Goal: Task Accomplishment & Management: Manage account settings

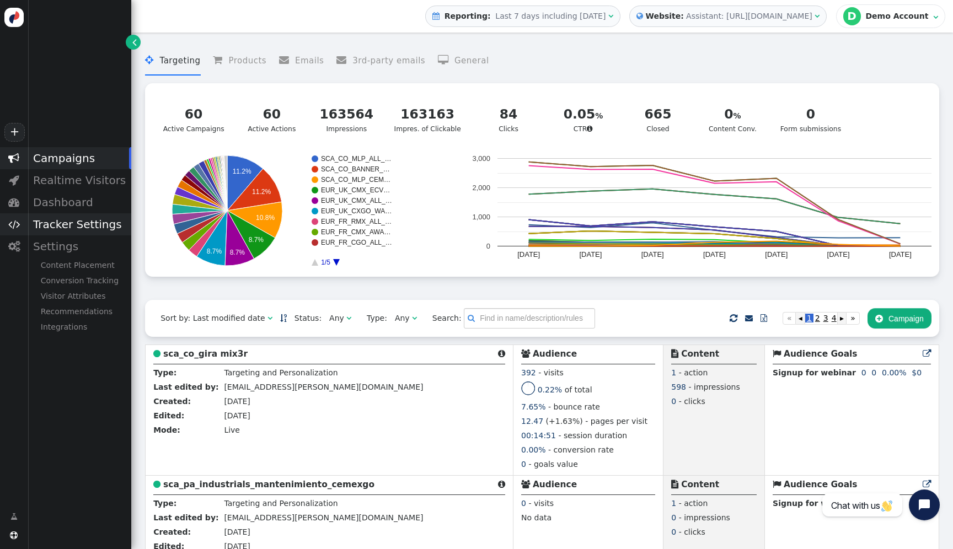
click at [71, 224] on div "Tracker Settings" at bounding box center [80, 224] width 104 height 22
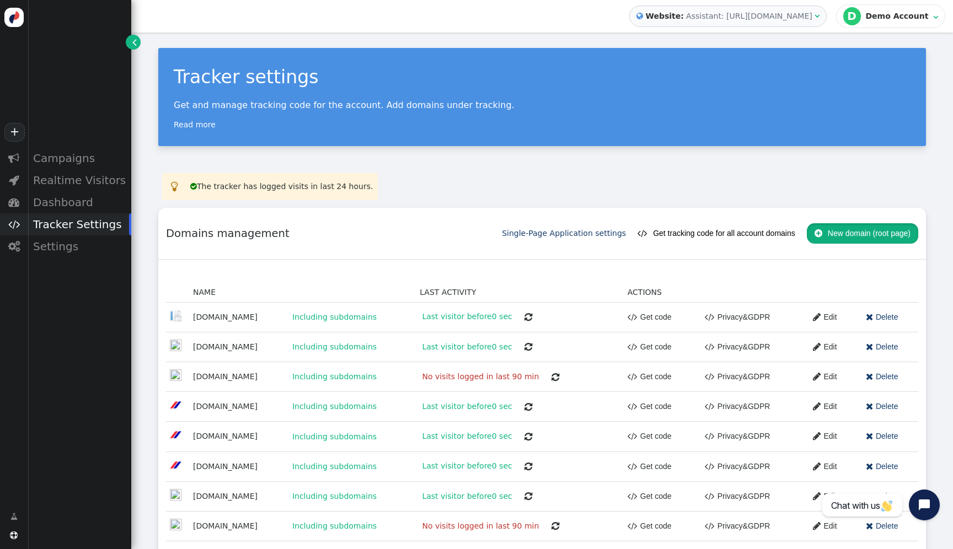
click at [821, 233] on span "" at bounding box center [819, 233] width 8 height 9
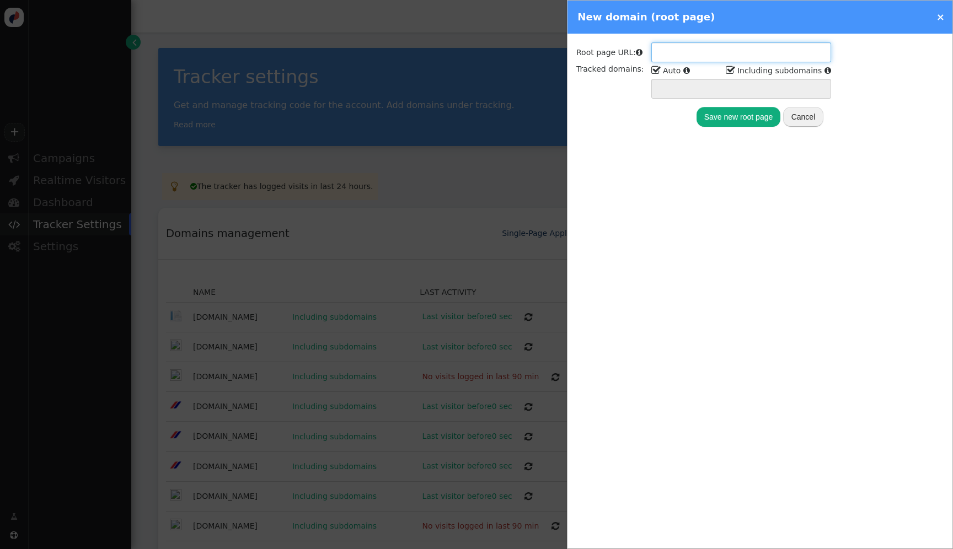
click at [661, 53] on input "text" at bounding box center [741, 52] width 180 height 20
paste input "[URL][DOMAIN_NAME]"
type input "[URL][DOMAIN_NAME]"
type input "[DOMAIN_NAME] *.[DOMAIN_NAME]"
type input "[URL][DOMAIN_NAME]"
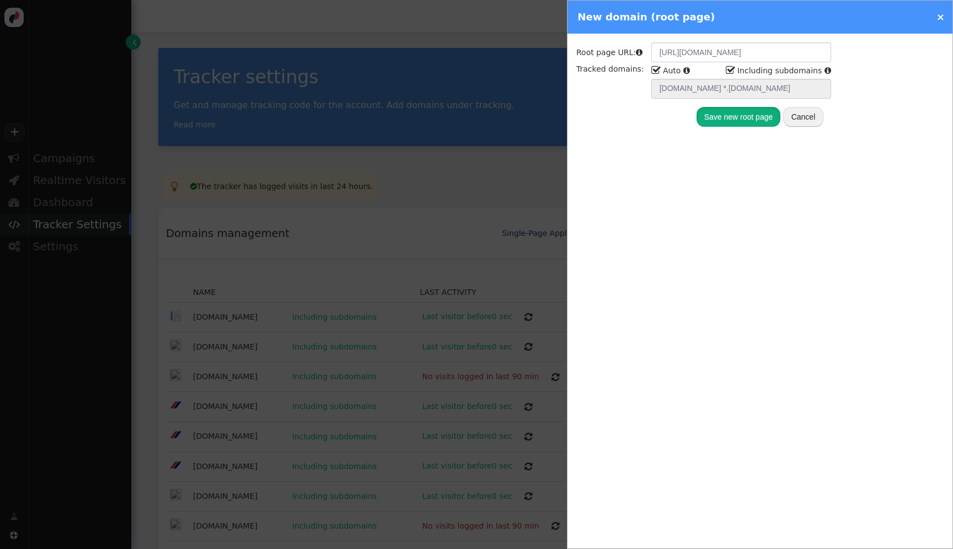
click at [746, 116] on button "Save new root page" at bounding box center [739, 117] width 84 height 20
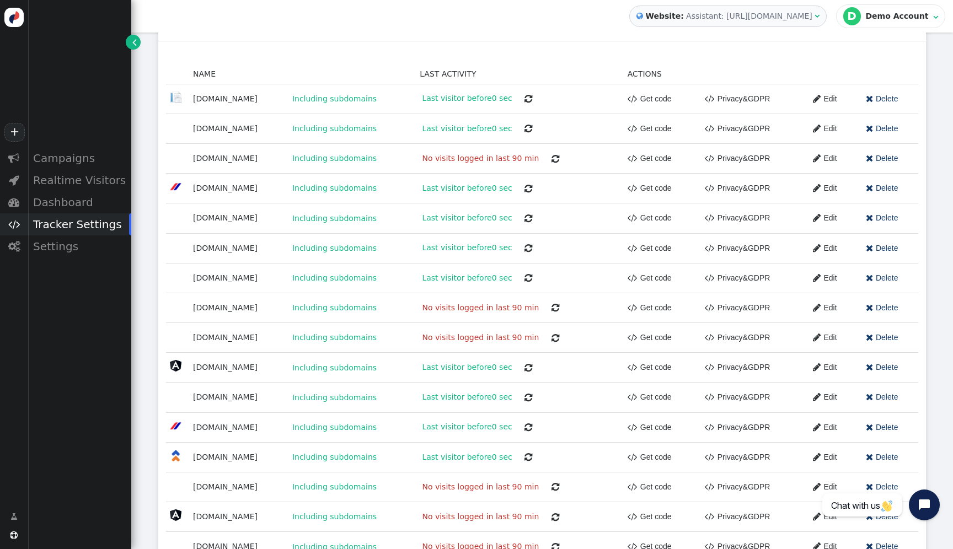
scroll to position [300, 0]
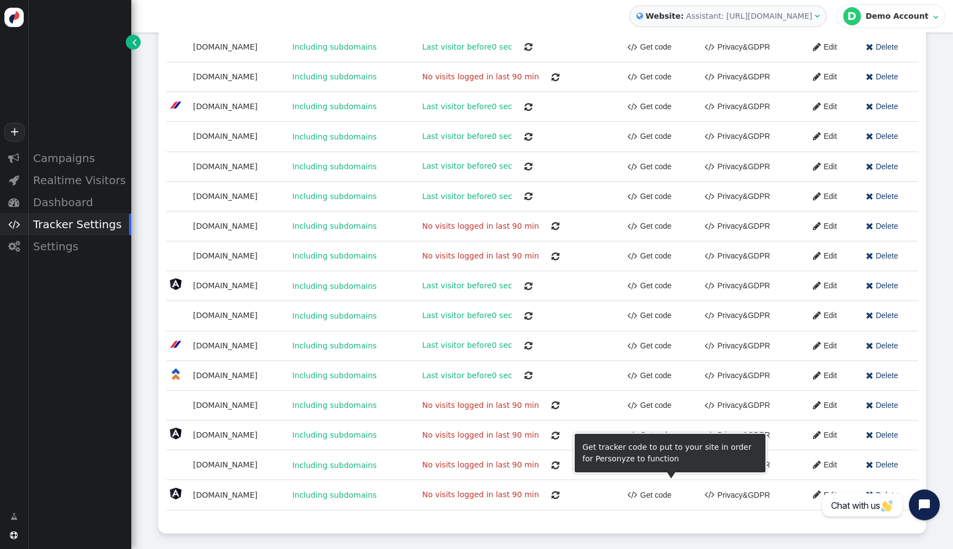
click at [659, 495] on link " Get code" at bounding box center [650, 495] width 44 height 20
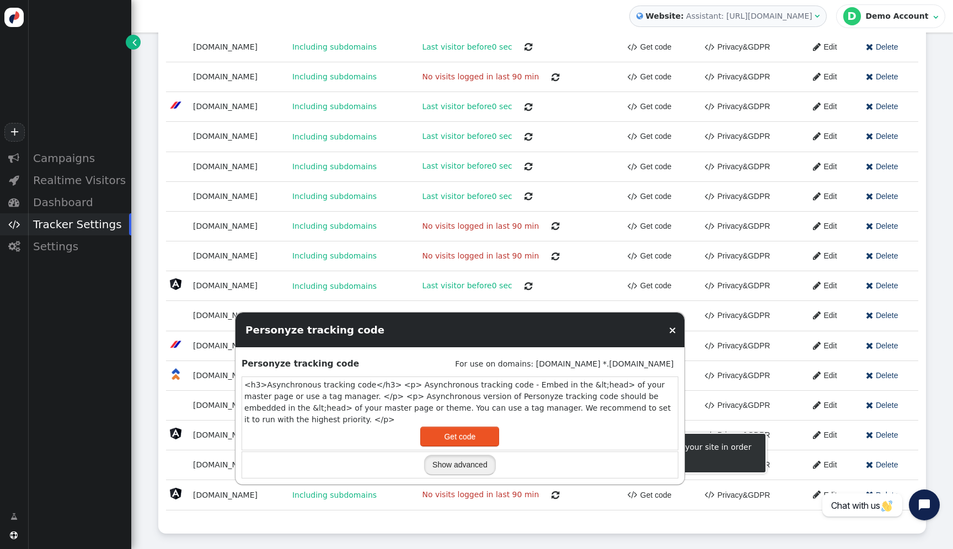
click at [481, 472] on button "Show advanced" at bounding box center [460, 465] width 72 height 20
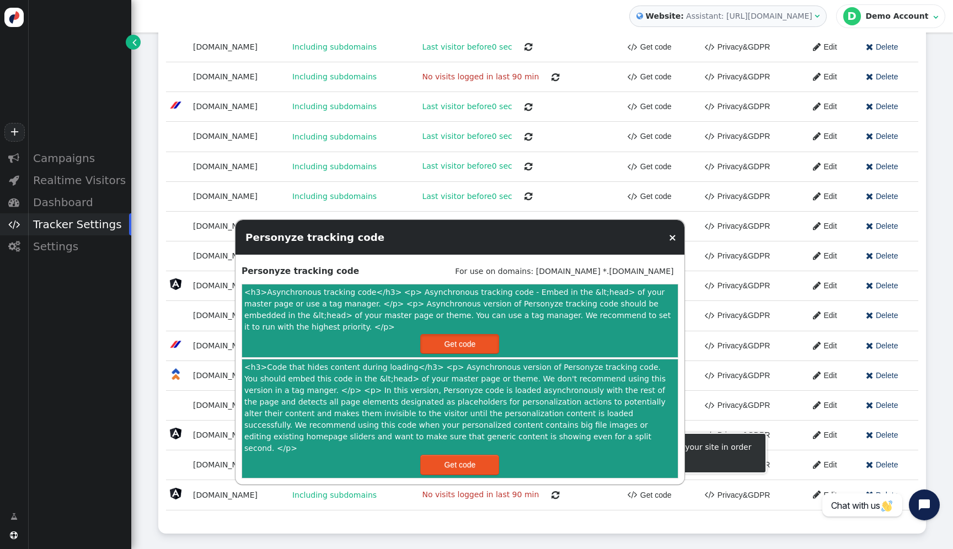
click at [481, 352] on button "Get code" at bounding box center [459, 344] width 79 height 20
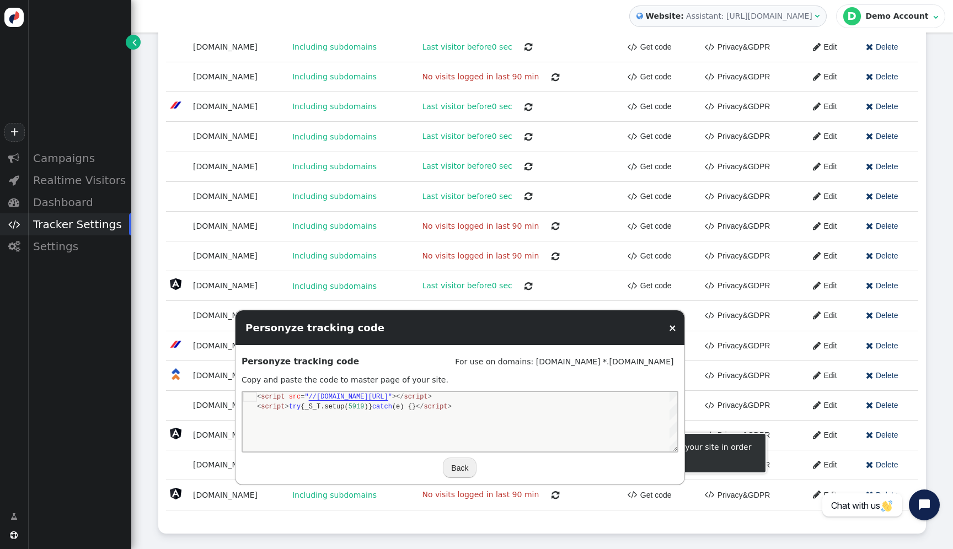
scroll to position [10, 207]
click at [463, 418] on div "< script src = " //[DOMAIN_NAME][URL] " ></ script > < script > try {_S_T.setup…" at bounding box center [466, 422] width 420 height 60
click at [460, 471] on button "Back" at bounding box center [460, 468] width 34 height 20
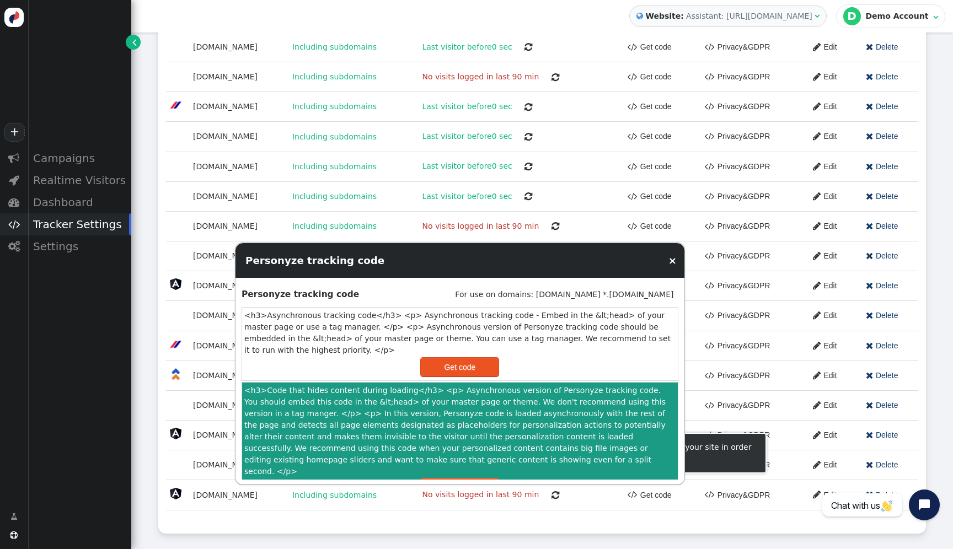
scroll to position [10, 0]
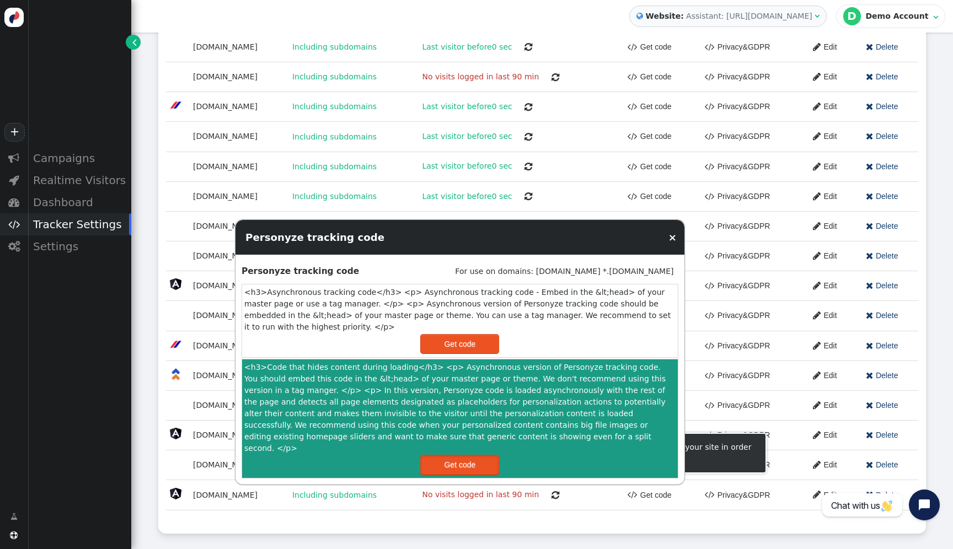
click at [475, 460] on button "Get code" at bounding box center [459, 465] width 79 height 20
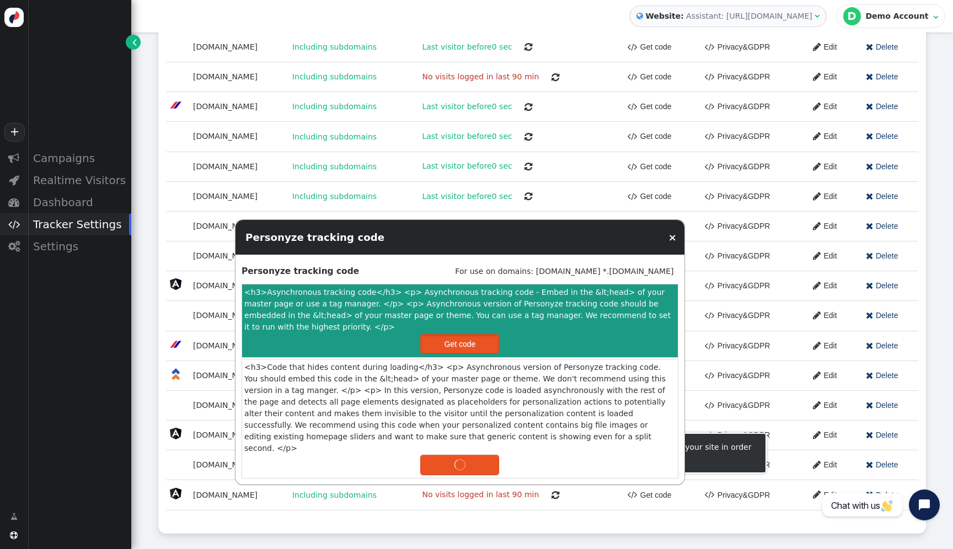
click at [463, 354] on button "Get code" at bounding box center [459, 344] width 79 height 20
click at [475, 354] on button "Get code" at bounding box center [459, 344] width 79 height 20
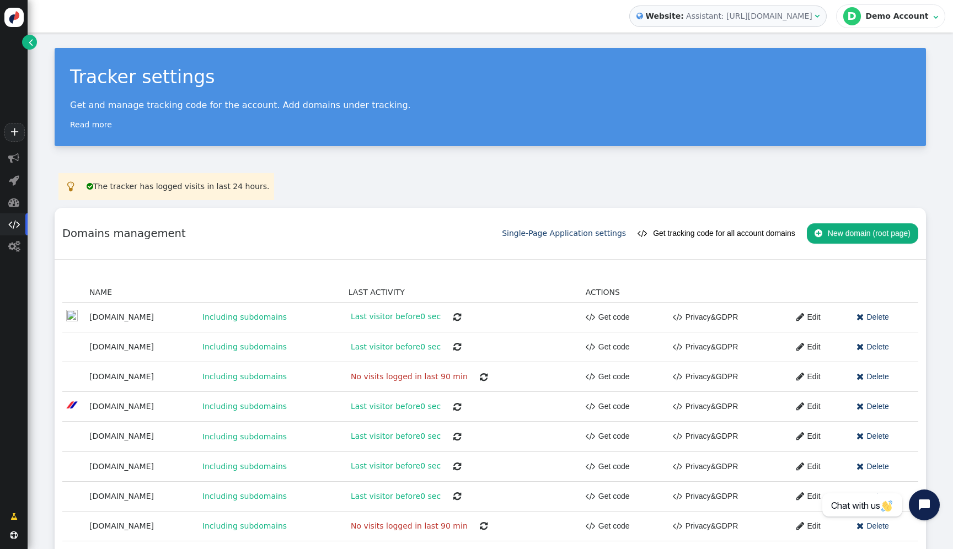
scroll to position [300, 0]
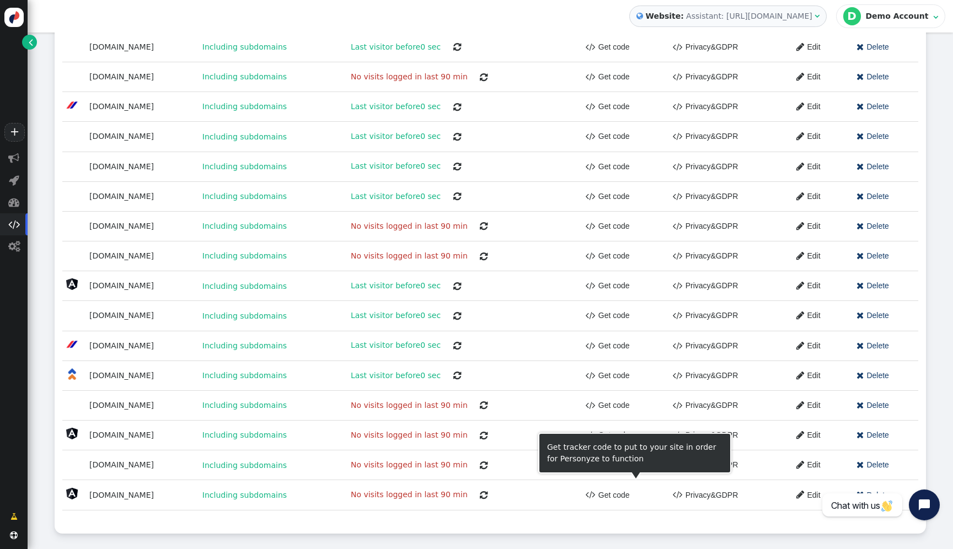
click at [612, 496] on link " Get code" at bounding box center [608, 495] width 44 height 20
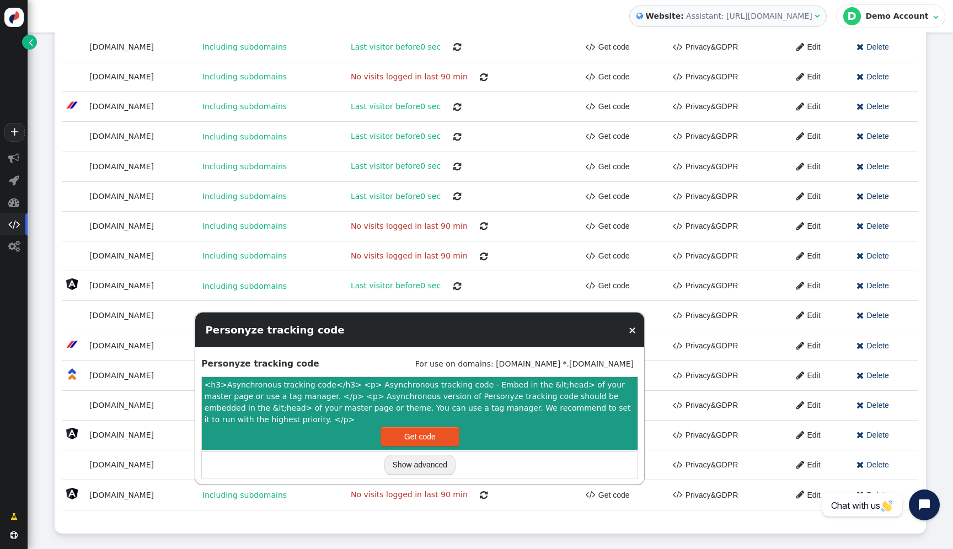
click at [424, 430] on button "Get code" at bounding box center [420, 437] width 79 height 20
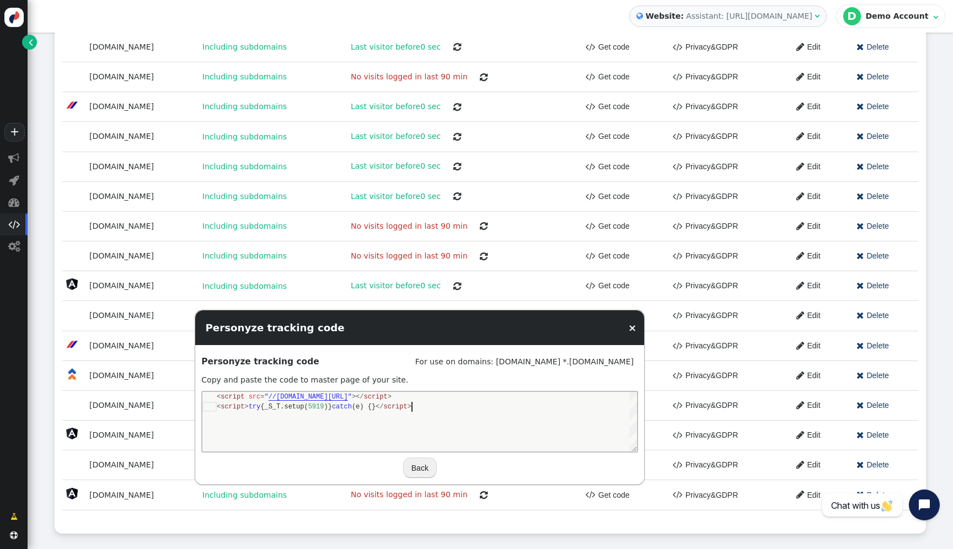
scroll to position [0, 207]
click at [408, 409] on span "script" at bounding box center [396, 407] width 24 height 8
click at [534, 361] on td "For use on domains: [DOMAIN_NAME] *.[DOMAIN_NAME]" at bounding box center [494, 361] width 287 height 21
click at [631, 334] on div "×" at bounding box center [500, 327] width 290 height 15
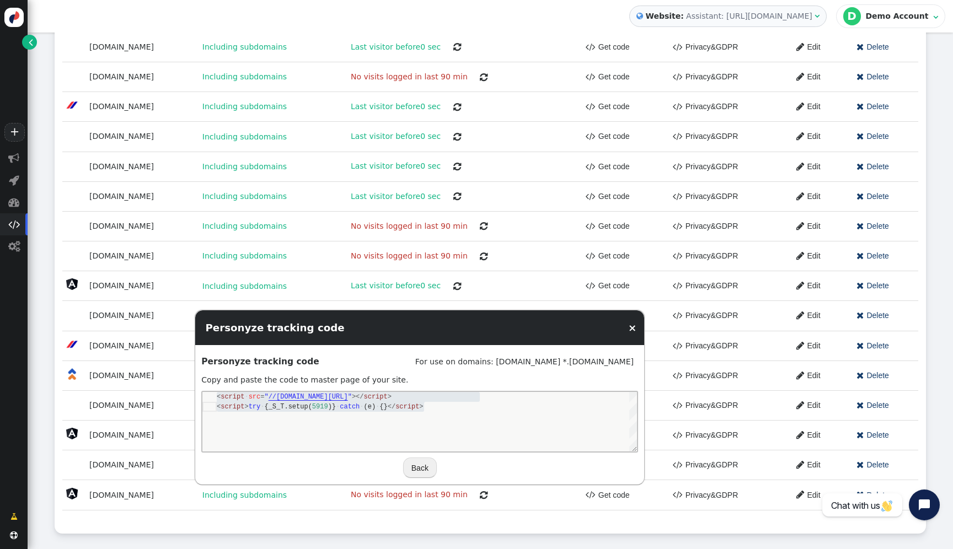
click at [917, 244] on td " Delete" at bounding box center [881, 257] width 73 height 30
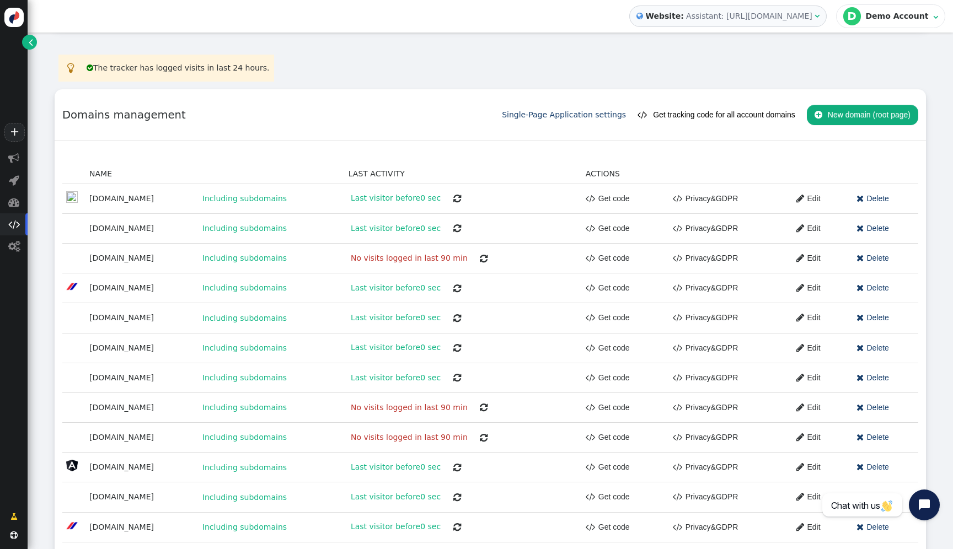
scroll to position [0, 0]
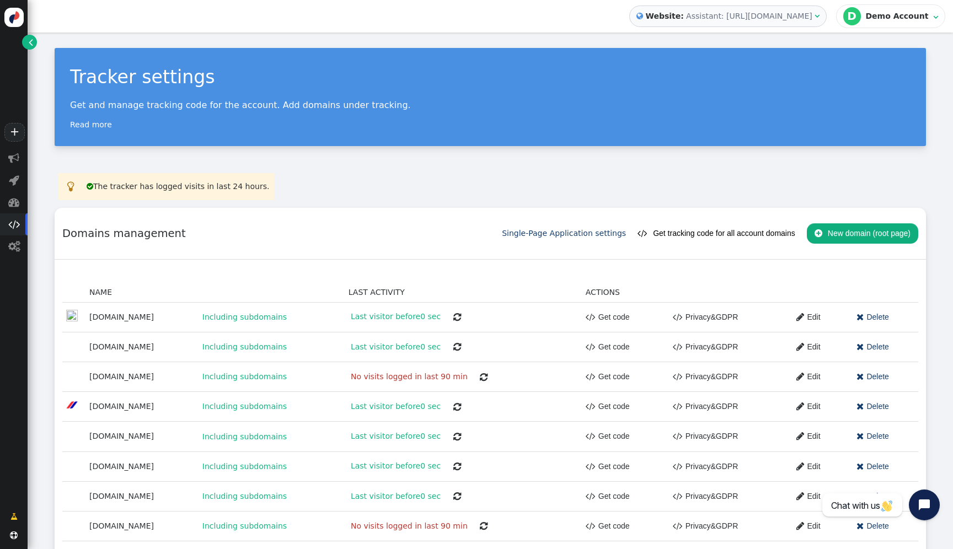
click at [774, 3] on div " Reporting: Last 7 days including today   Website: Assistant: http://www.cem…" at bounding box center [490, 16] width 925 height 33
click at [774, 16] on div "Assistant: [URL][DOMAIN_NAME]" at bounding box center [749, 16] width 126 height 12
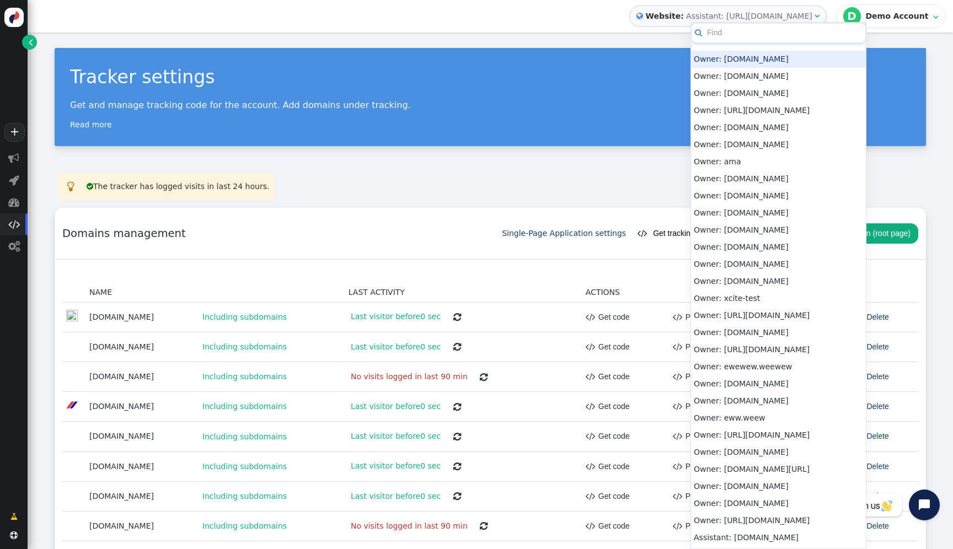
click at [752, 31] on input "text" at bounding box center [778, 33] width 175 height 20
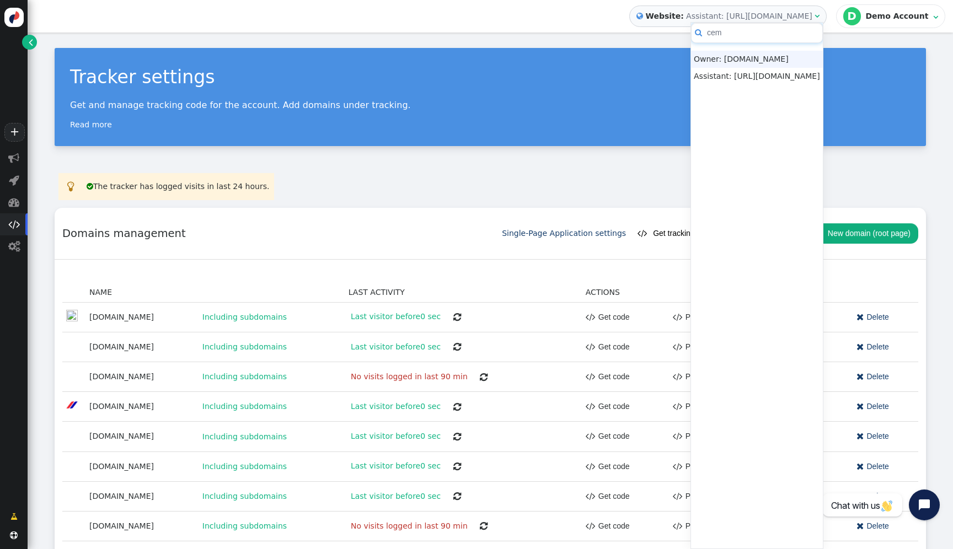
type input "cem"
click at [630, 98] on div "Tracker settings Get and manage tracking code for the account. Add domains unde…" at bounding box center [490, 97] width 871 height 98
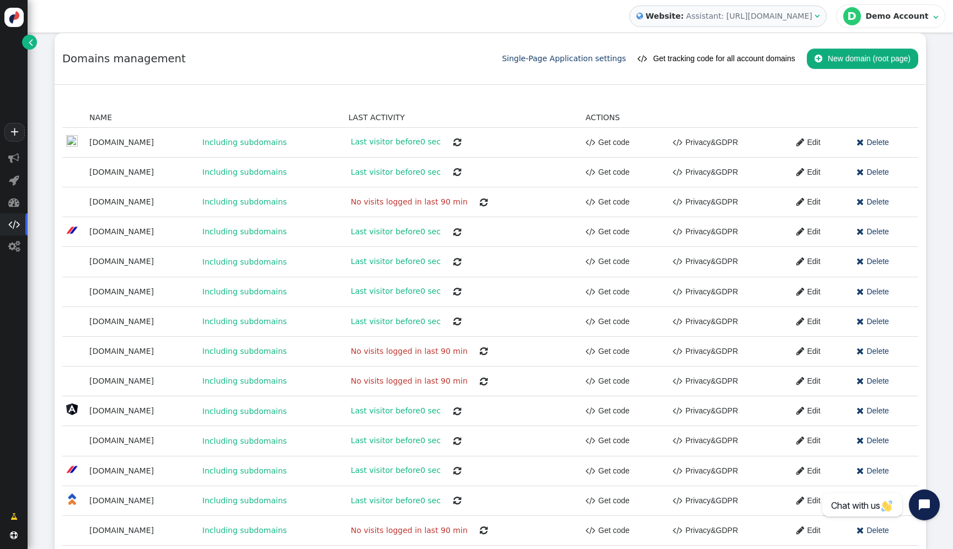
scroll to position [300, 0]
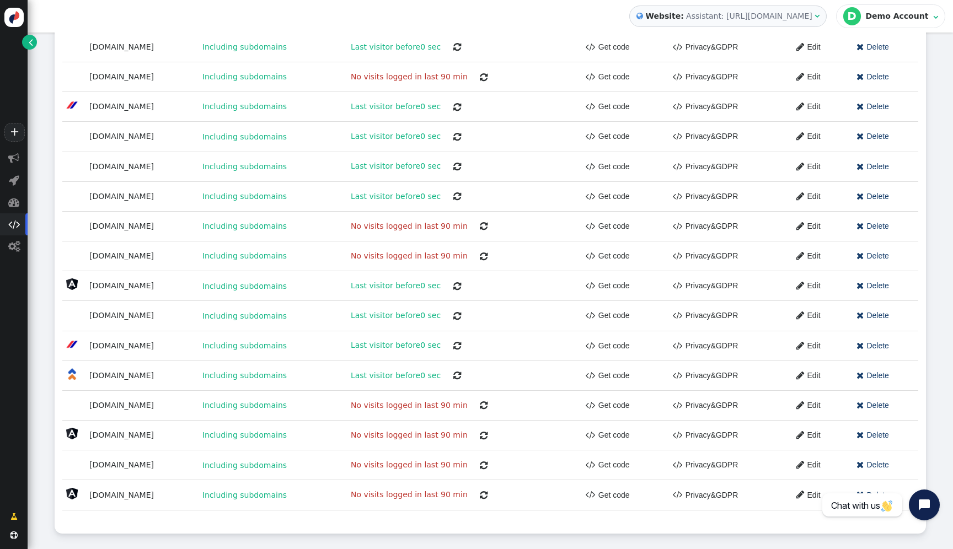
click at [804, 496] on span "" at bounding box center [800, 495] width 8 height 14
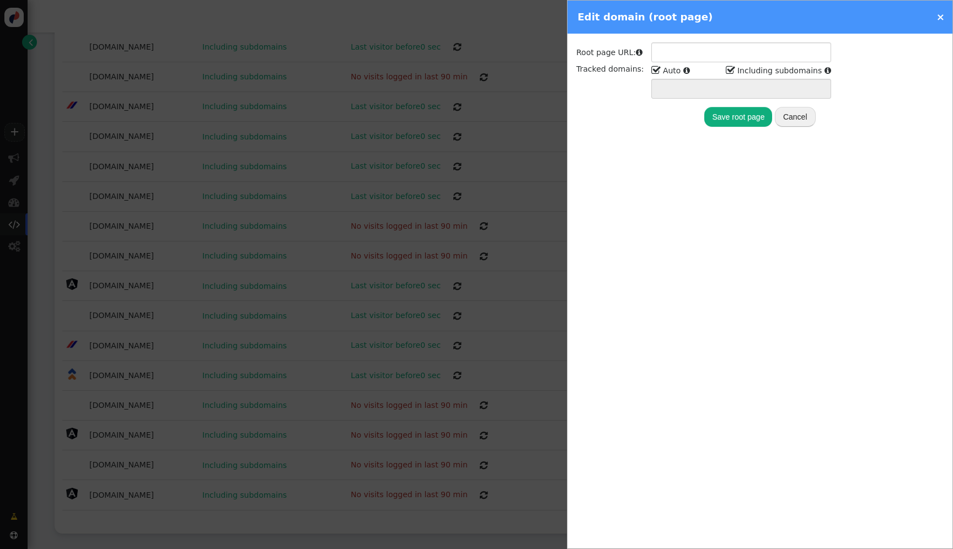
type input "[URL][DOMAIN_NAME]"
type input "[DOMAIN_NAME] *.[DOMAIN_NAME]"
click at [492, 360] on div at bounding box center [476, 274] width 953 height 549
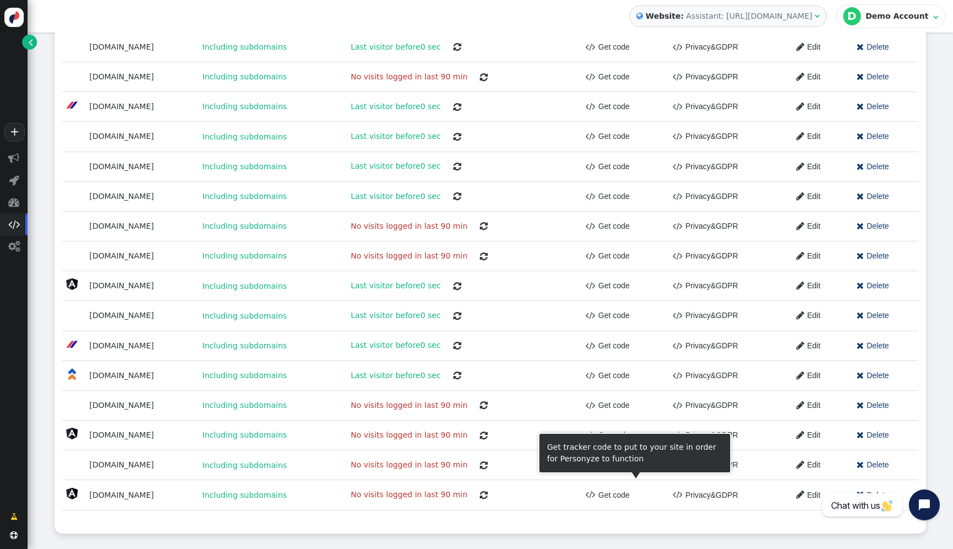
click at [623, 496] on link " Get code" at bounding box center [608, 495] width 44 height 20
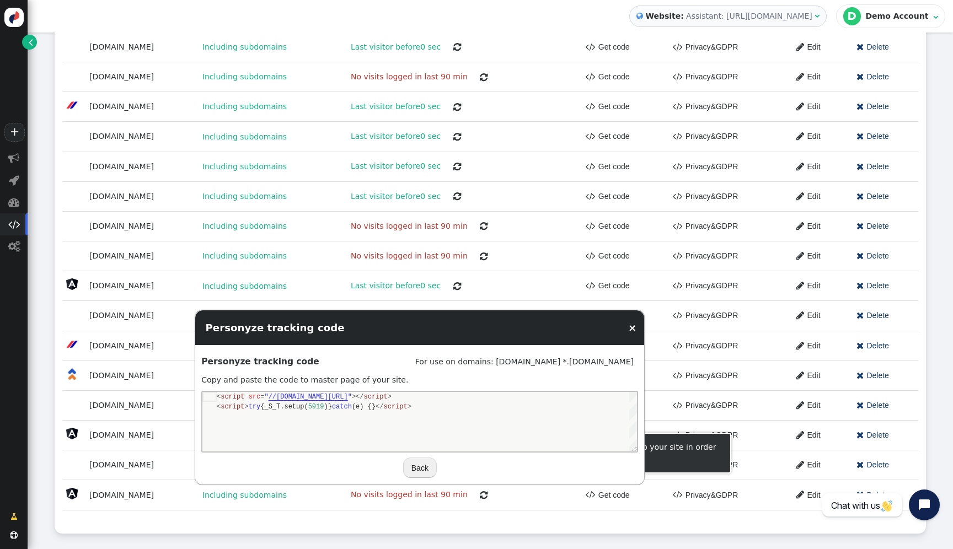
scroll to position [0, 207]
click at [502, 396] on div "< script src = " //counter.personyze.com/stat-track-lib.js " ></ script >" at bounding box center [427, 397] width 420 height 10
click at [245, 394] on div "< script src = " //counter.personyze.com/stat-track-lib.js " ></ script > < scr…" at bounding box center [419, 422] width 435 height 60
click at [296, 413] on div "< script src = " //[DOMAIN_NAME][URL] " ></ script > < script > try {_S_T.setup…" at bounding box center [427, 422] width 420 height 60
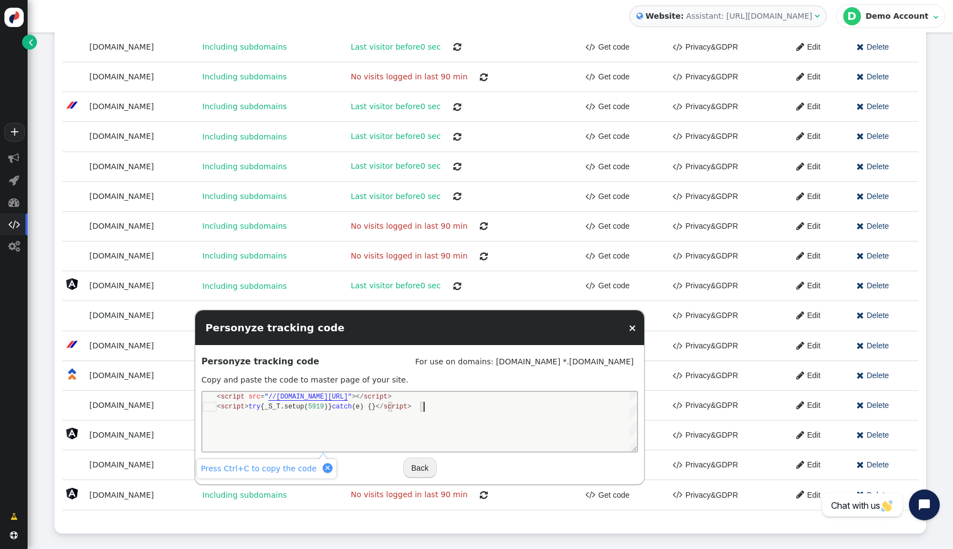
click at [420, 430] on div "< script src = " //[DOMAIN_NAME][URL] " ></ script > < script > try {_S_T.setup…" at bounding box center [427, 422] width 420 height 60
click at [431, 420] on div "< script · src = " //counter.personyze.com/stat-track-lib.js " ></ script > < s…" at bounding box center [427, 422] width 420 height 60
drag, startPoint x: 441, startPoint y: 405, endPoint x: 232, endPoint y: 398, distance: 209.1
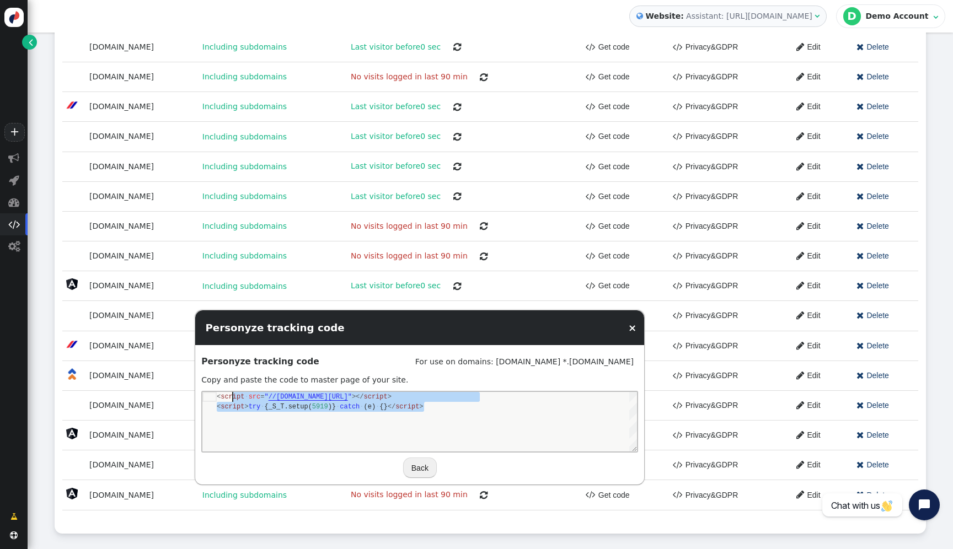
click at [636, 326] on link "×" at bounding box center [632, 328] width 8 height 12
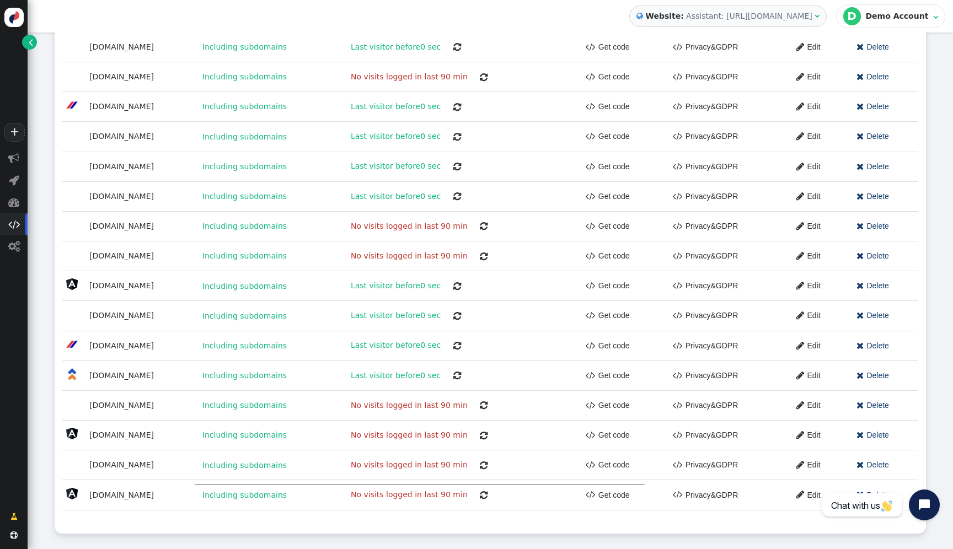
scroll to position [10, 0]
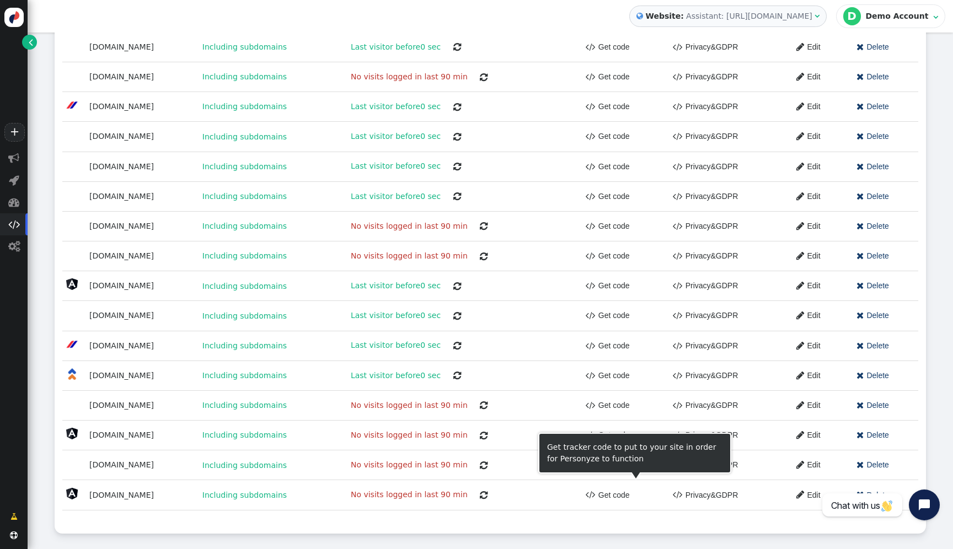
click at [625, 498] on link " Get code" at bounding box center [608, 495] width 44 height 20
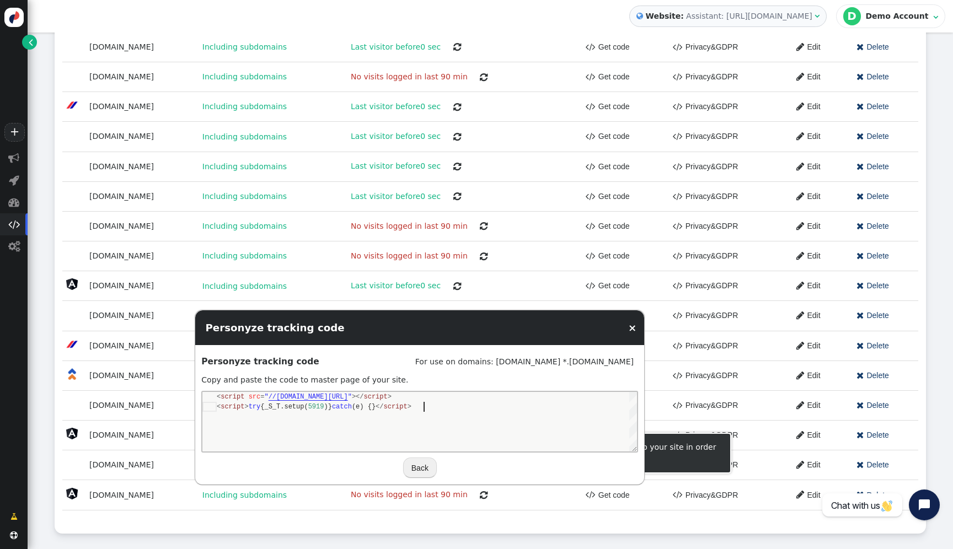
click at [501, 411] on div "< script > try {_S_T.setup( 5919 )} catch (e) {} </ script >" at bounding box center [427, 407] width 420 height 10
click at [499, 411] on div "< script src = " //[DOMAIN_NAME][URL] " ></ script > < script > try {_S_T.setup…" at bounding box center [427, 422] width 420 height 60
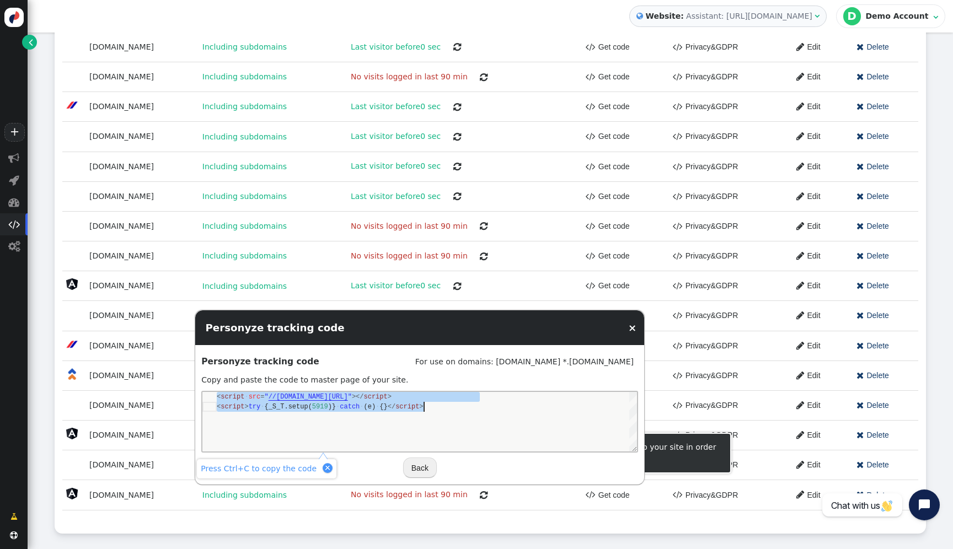
scroll to position [0, 207]
click at [413, 412] on div "< script · src = " //counter.personyze.com/stat-track-lib.js " ></ script > < s…" at bounding box center [427, 422] width 420 height 60
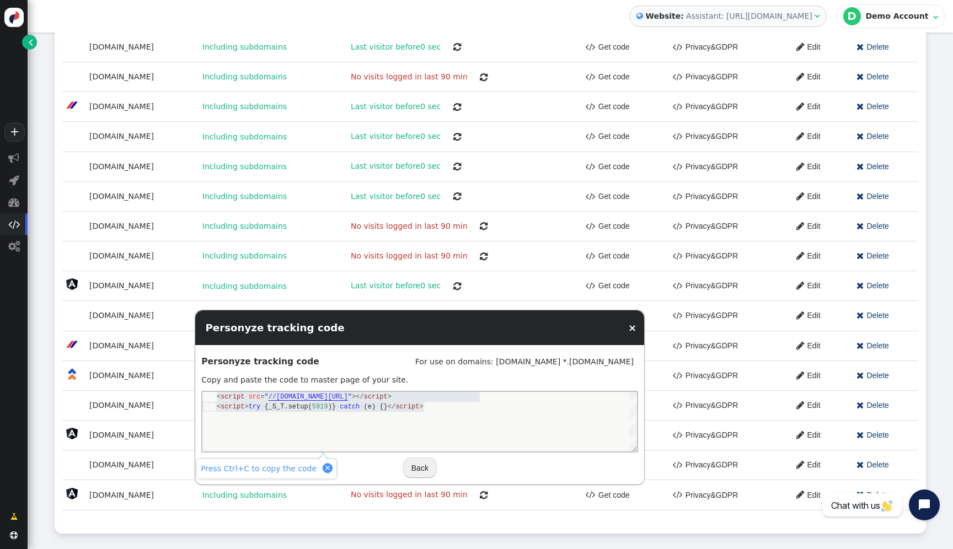
click at [634, 328] on link "×" at bounding box center [632, 328] width 8 height 12
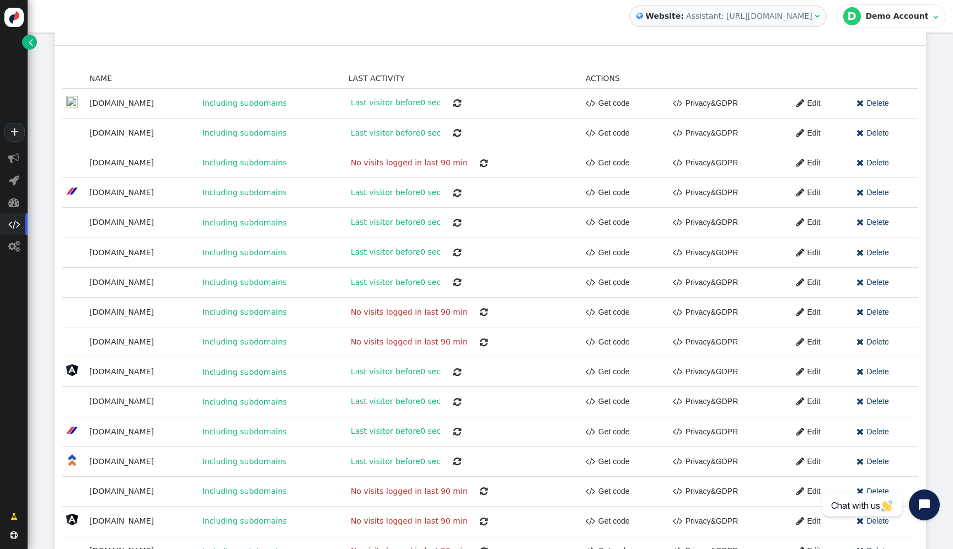
scroll to position [256, 0]
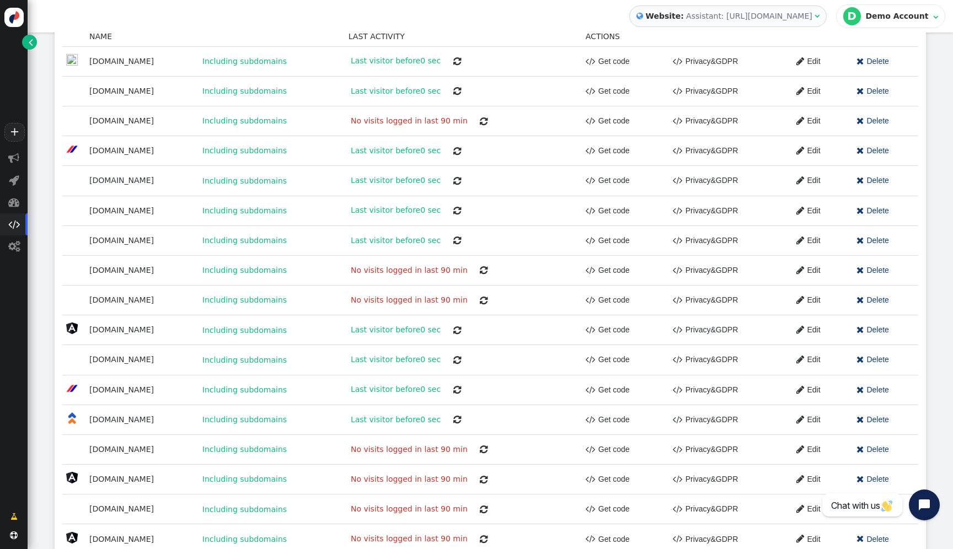
drag, startPoint x: 800, startPoint y: 20, endPoint x: 742, endPoint y: 35, distance: 59.9
click at [742, 36] on div " Reporting: Last 7 days including today   Website: Assistant: http://www.cem…" at bounding box center [490, 274] width 925 height 549
